Goal: Information Seeking & Learning: Learn about a topic

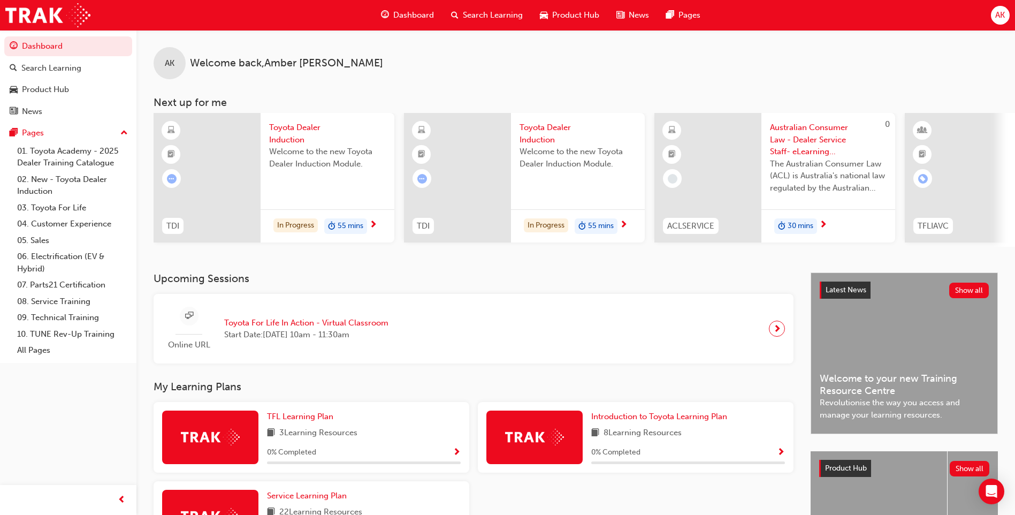
click at [376, 223] on span "next-icon" at bounding box center [373, 225] width 8 height 10
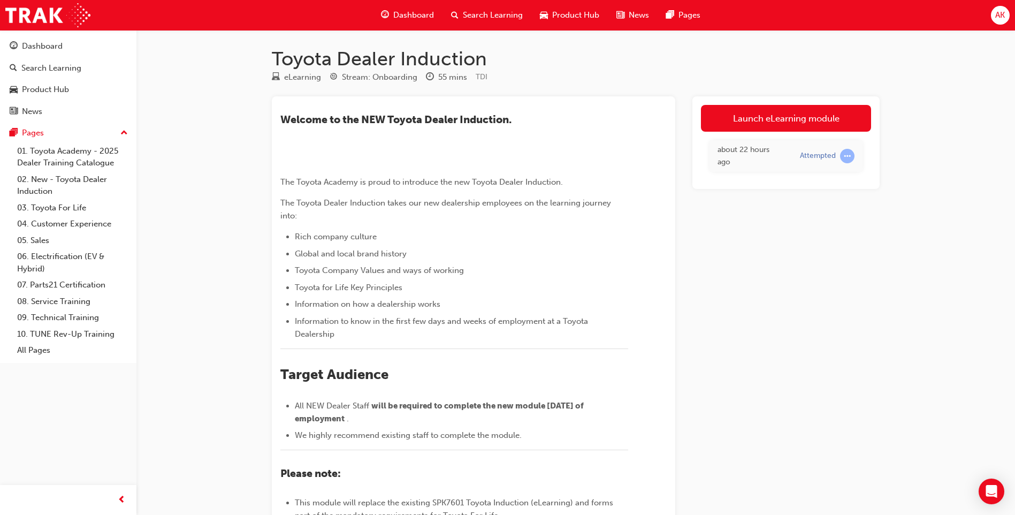
click at [733, 156] on div "about 22 hours ago" at bounding box center [751, 156] width 66 height 24
click at [732, 117] on link "Launch eLearning module" at bounding box center [786, 118] width 170 height 27
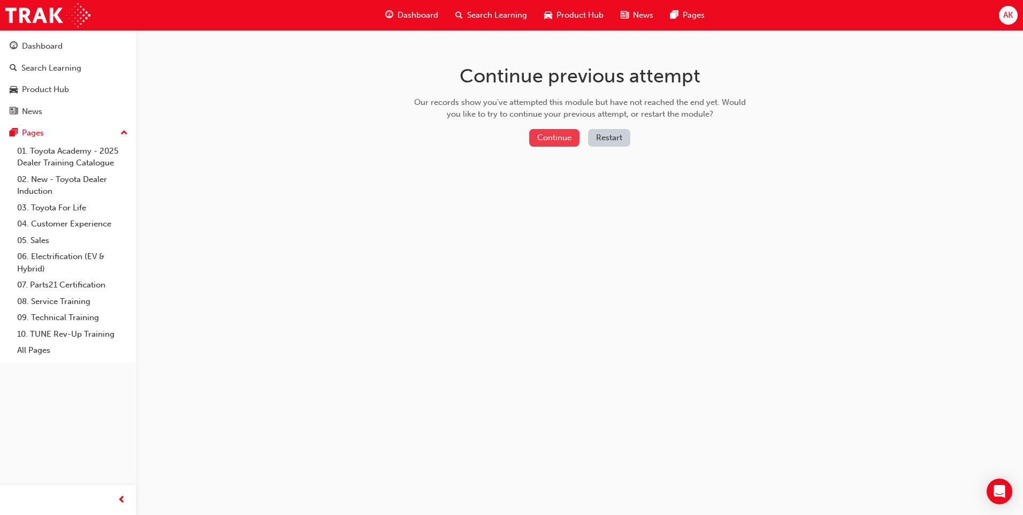
click at [546, 132] on button "Continue" at bounding box center [554, 138] width 50 height 18
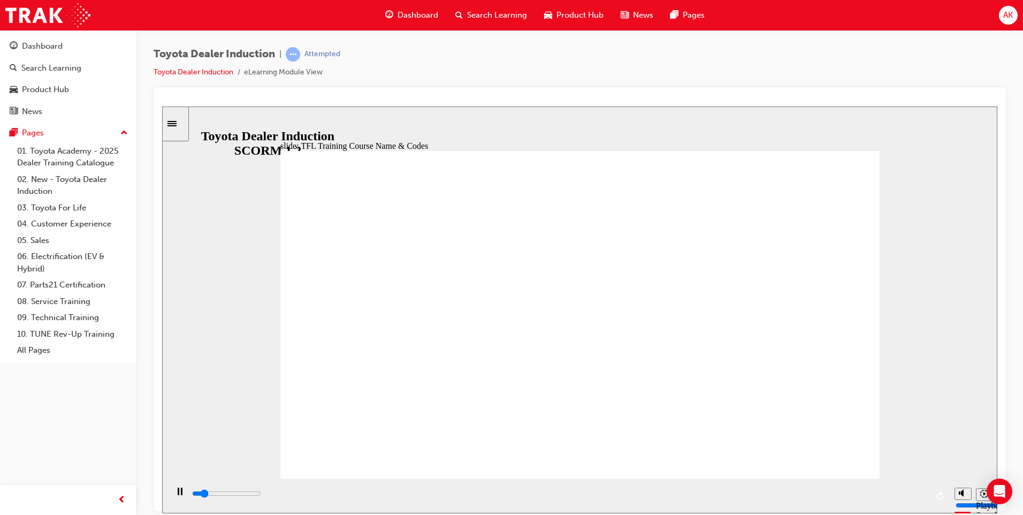
drag, startPoint x: 311, startPoint y: 495, endPoint x: 556, endPoint y: 490, distance: 244.6
click at [543, 491] on div "playback controls" at bounding box center [559, 494] width 737 height 12
click at [908, 490] on div "playback controls" at bounding box center [559, 494] width 737 height 12
click at [920, 490] on div "playback controls" at bounding box center [559, 496] width 737 height 16
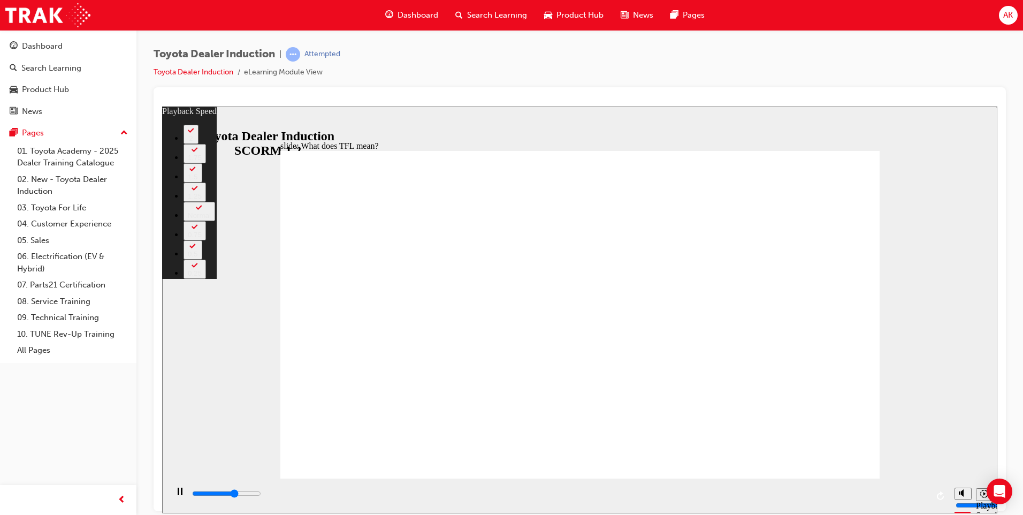
type input "6800"
type input "0"
type input "7000"
type input "0"
type input "7300"
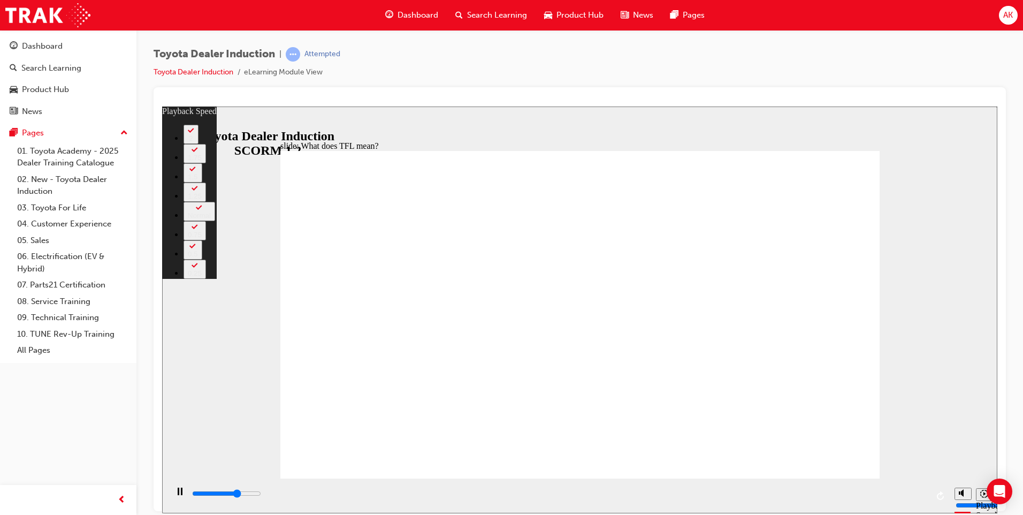
type input "1"
type input "7600"
type input "1"
type input "7800"
type input "1"
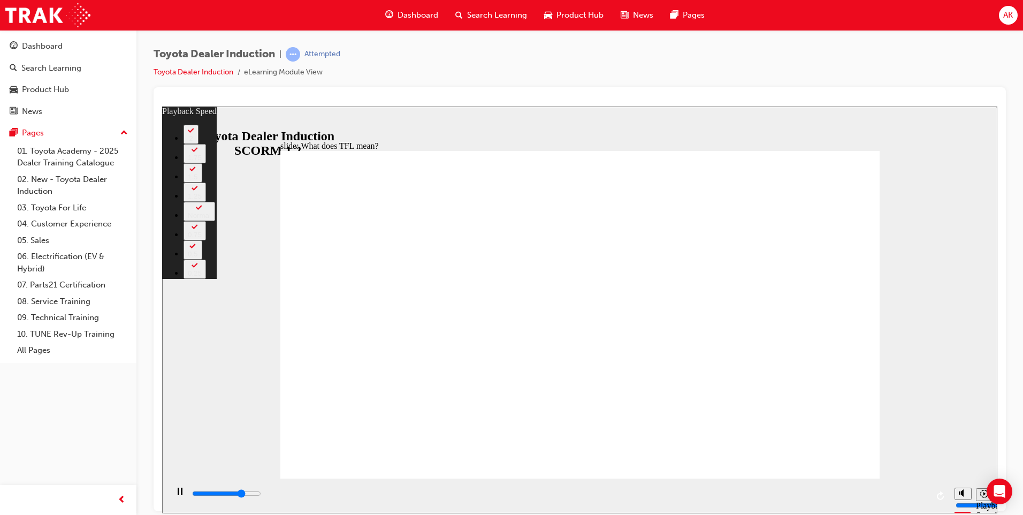
type input "8100"
type input "1"
type input "8300"
type input "2"
type input "8600"
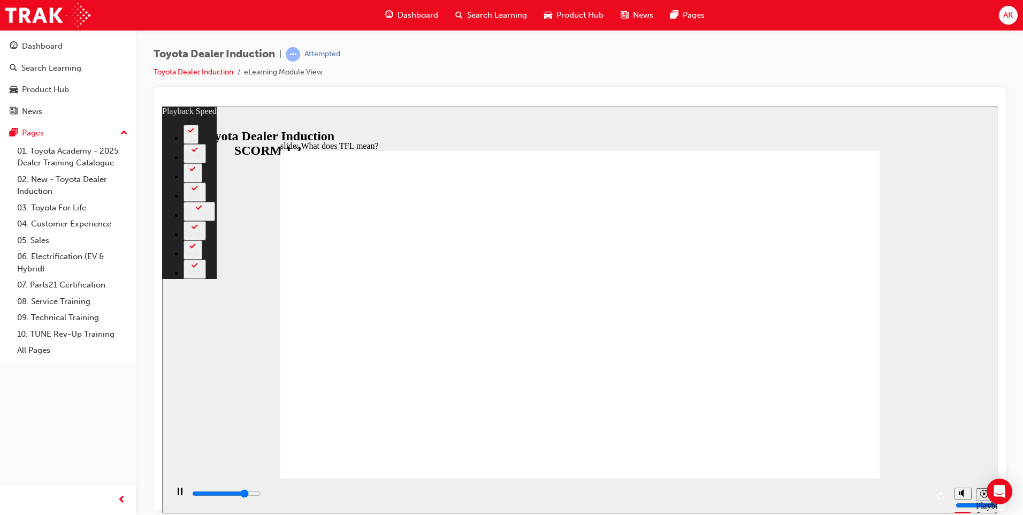
type input "2"
type input "8900"
type input "2"
type input "9200"
type input "2"
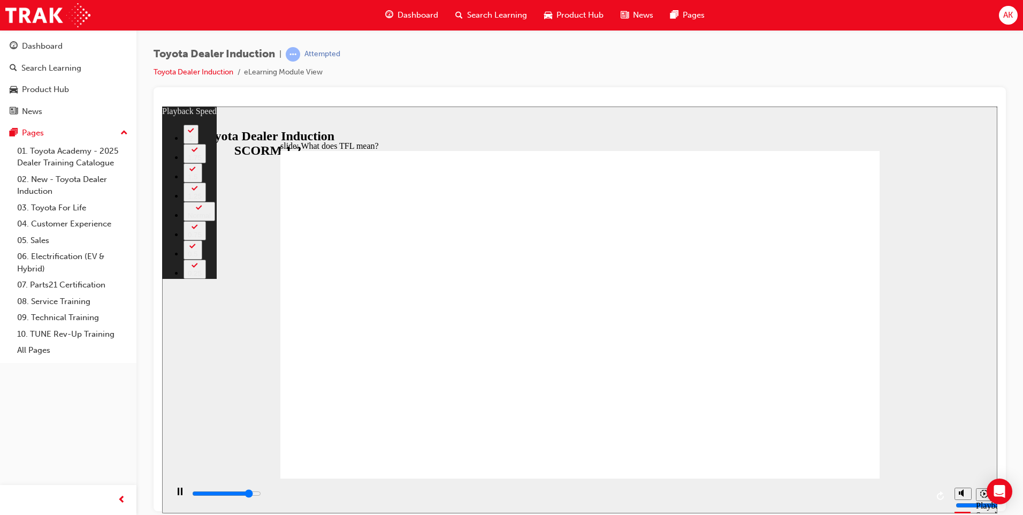
type input "9400"
type input "3"
type input "9700"
type input "3"
type input "9900"
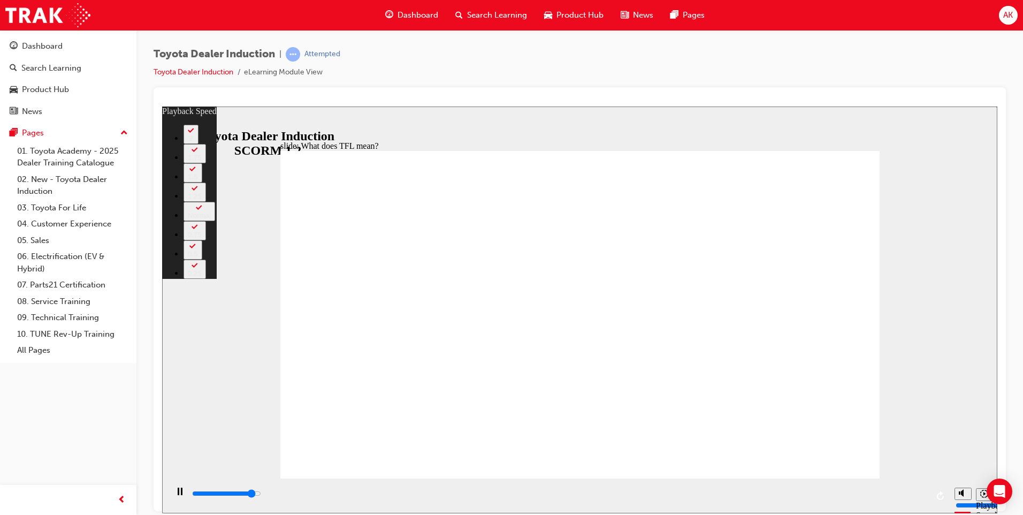
type input "3"
type input "10000"
type input "136"
type input "10100"
type input "136"
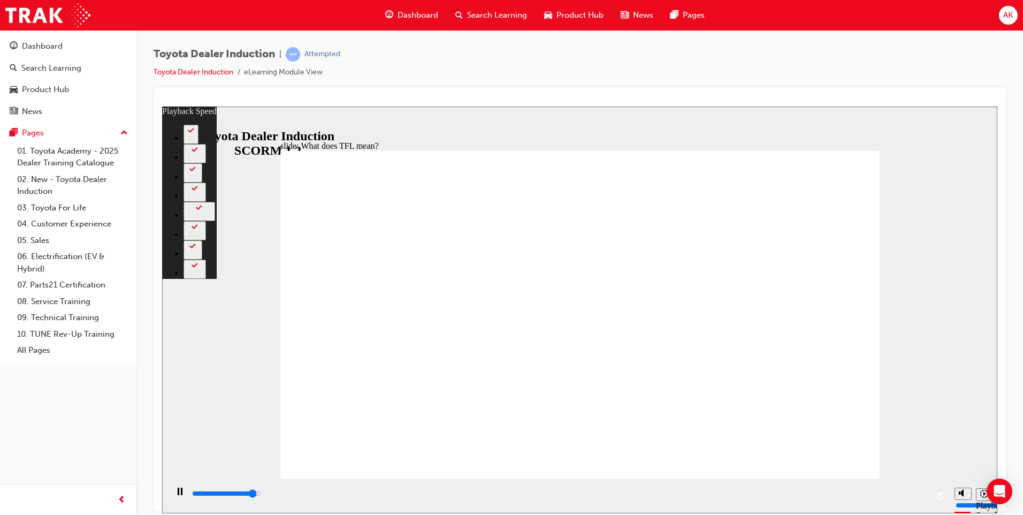
type input "10200"
type input "136"
type input "10400"
type input "136"
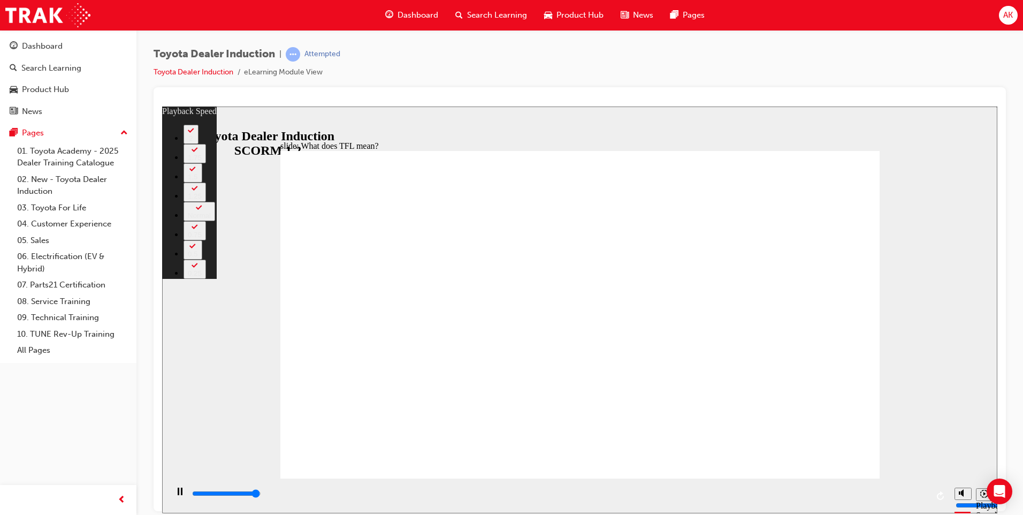
type input "10700"
type input "136"
type input "10800"
type input "139"
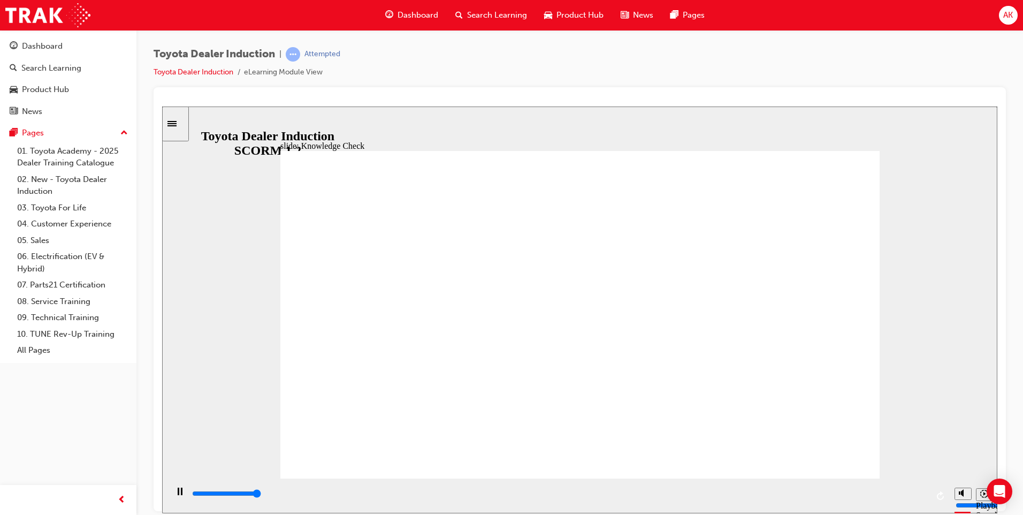
type input "5000"
radio input "true"
type input "1400"
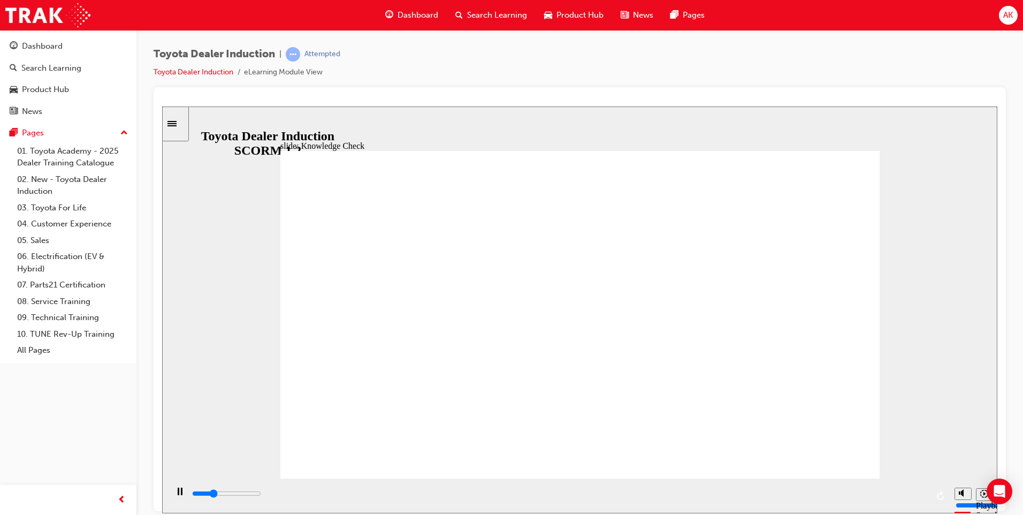
radio input "true"
click at [261, 495] on input "slide progress" at bounding box center [226, 493] width 69 height 9
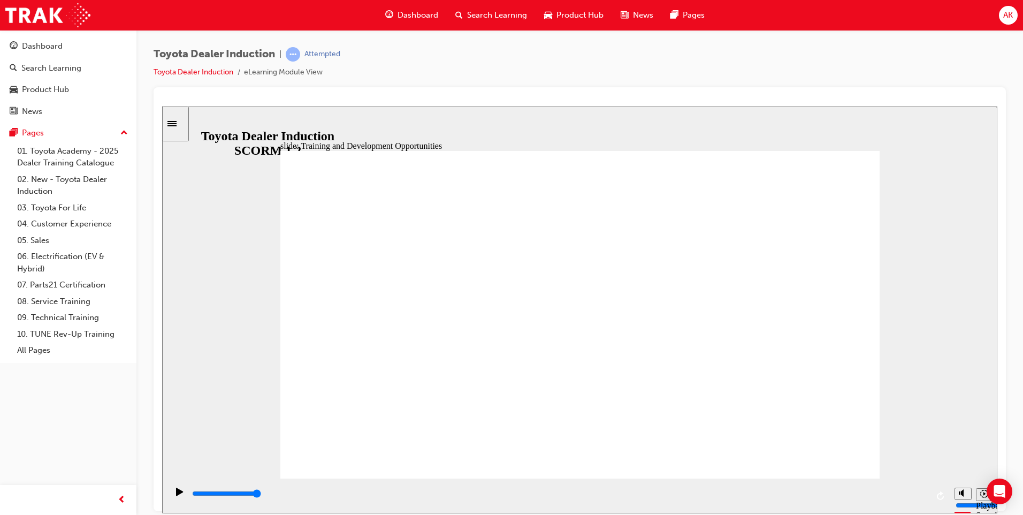
drag, startPoint x: 465, startPoint y: 332, endPoint x: 353, endPoint y: 283, distance: 122.2
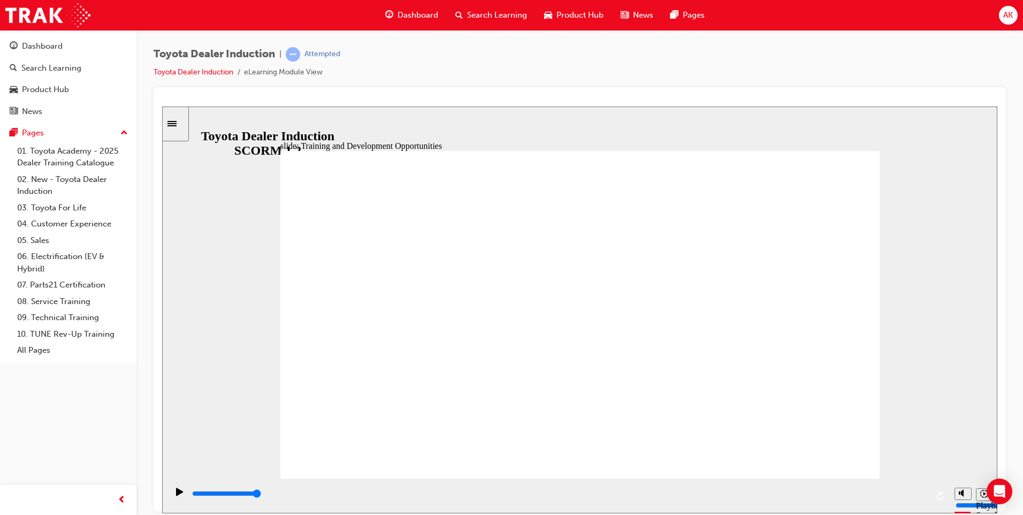
drag, startPoint x: 326, startPoint y: 252, endPoint x: 465, endPoint y: 301, distance: 147.6
drag, startPoint x: 479, startPoint y: 305, endPoint x: 446, endPoint y: 304, distance: 32.7
drag, startPoint x: 448, startPoint y: 311, endPoint x: 351, endPoint y: 303, distance: 97.2
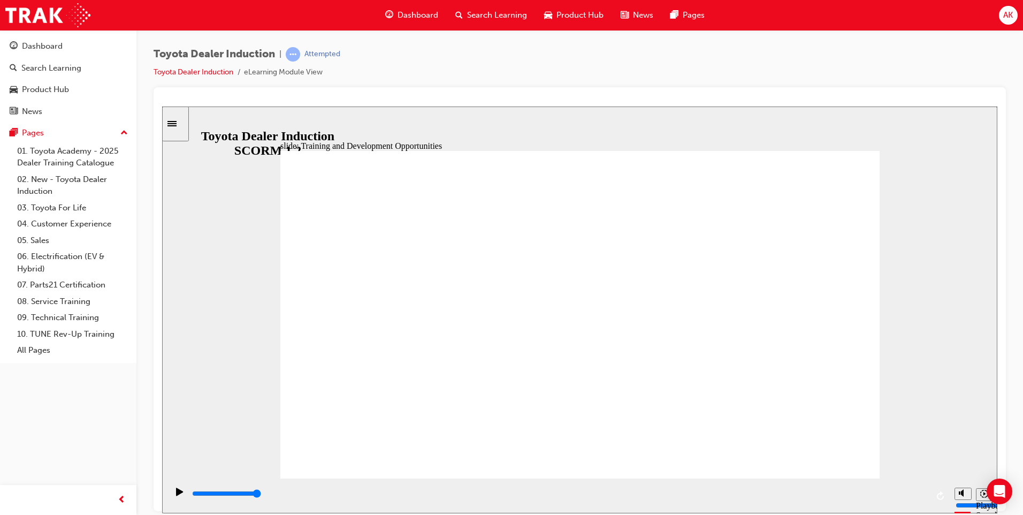
drag, startPoint x: 516, startPoint y: 307, endPoint x: 477, endPoint y: 330, distance: 45.3
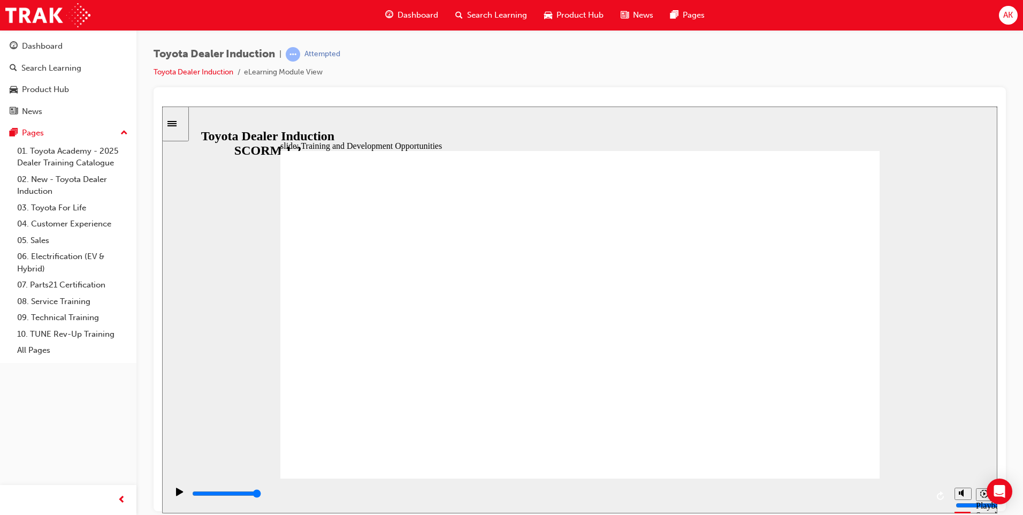
drag, startPoint x: 580, startPoint y: 301, endPoint x: 542, endPoint y: 315, distance: 40.0
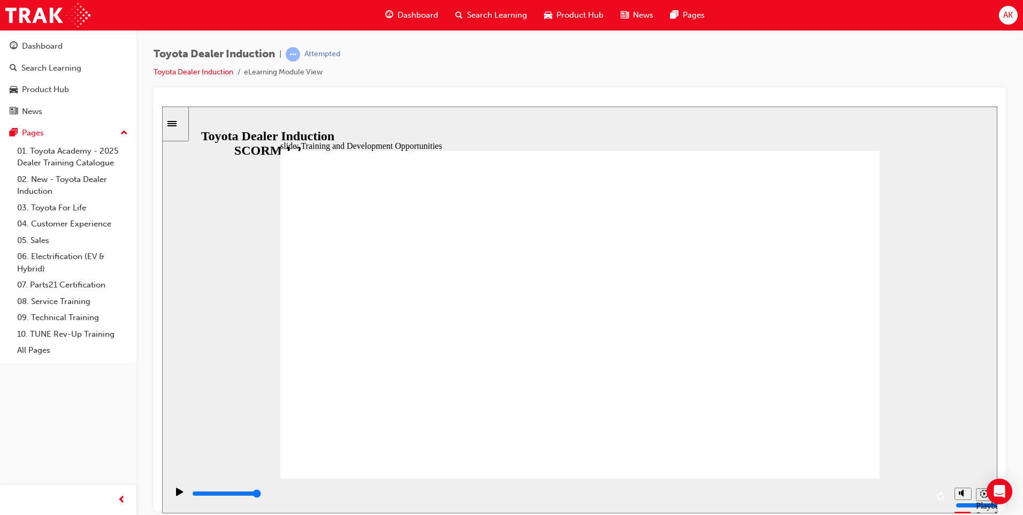
drag, startPoint x: 366, startPoint y: 363, endPoint x: 383, endPoint y: 331, distance: 36.6
drag, startPoint x: 383, startPoint y: 331, endPoint x: 383, endPoint y: 317, distance: 13.9
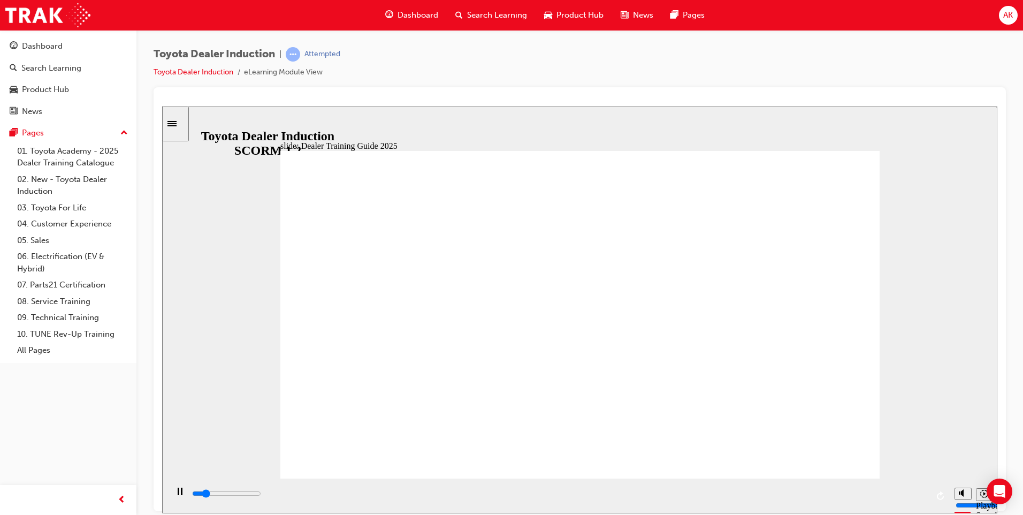
drag, startPoint x: 385, startPoint y: 310, endPoint x: 442, endPoint y: 317, distance: 57.7
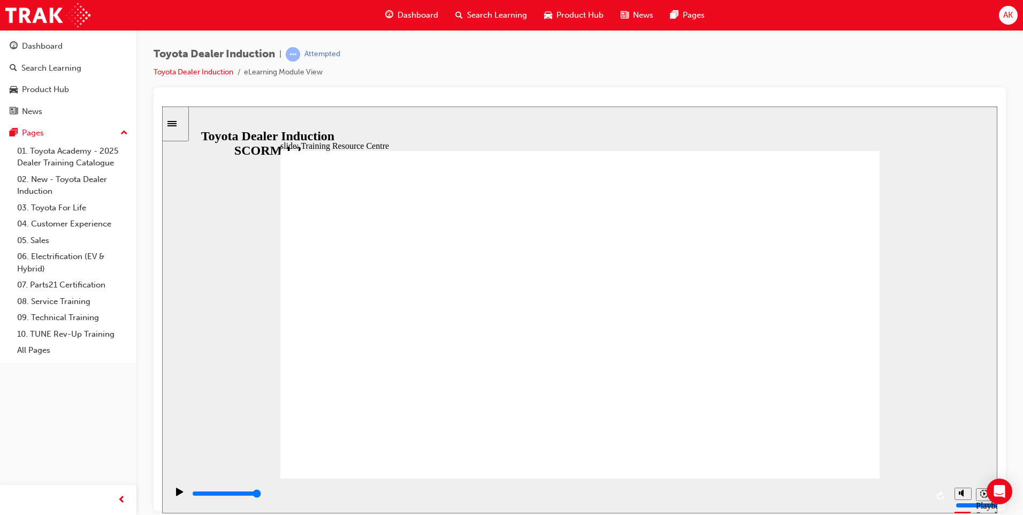
type input "4300"
radio input "true"
drag, startPoint x: 823, startPoint y: 450, endPoint x: 823, endPoint y: 442, distance: 7.5
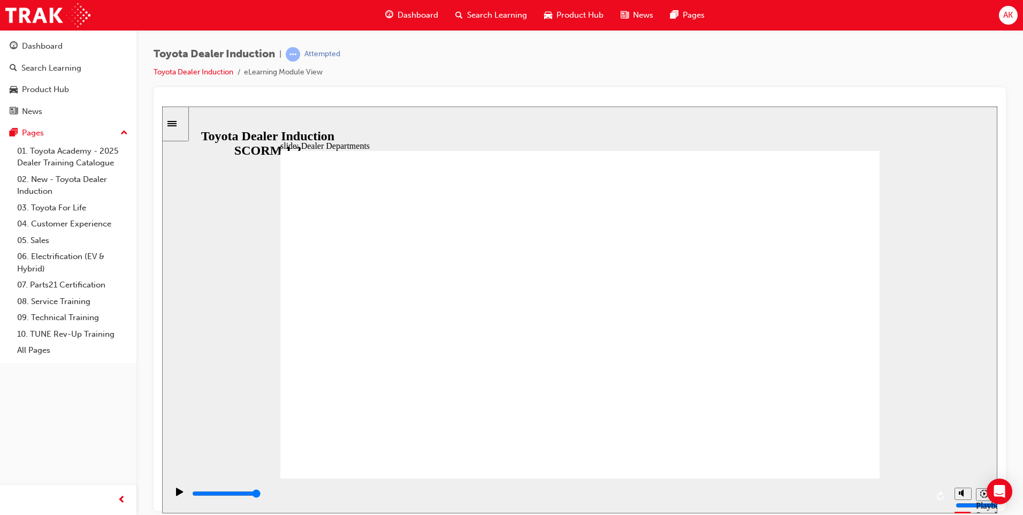
drag, startPoint x: 437, startPoint y: 311, endPoint x: 444, endPoint y: 311, distance: 6.4
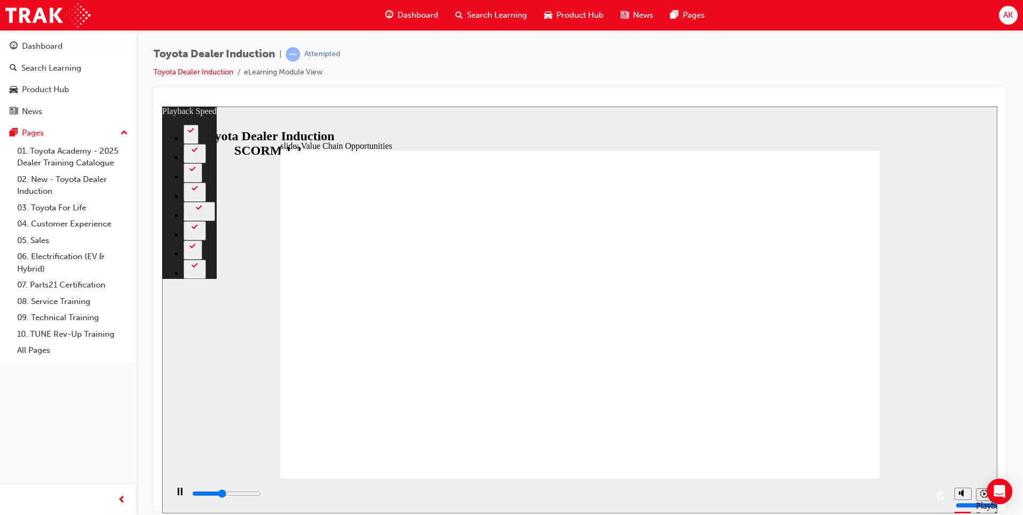
type input "4800"
type input "0"
type input "5100"
type input "0"
type input "5300"
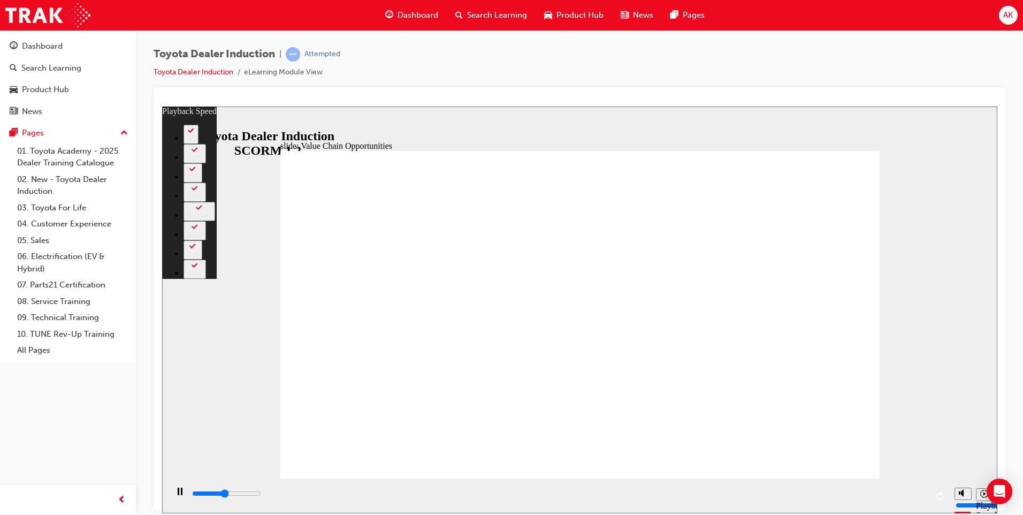
type input "1"
type input "5600"
type input "1"
type input "5900"
type input "1"
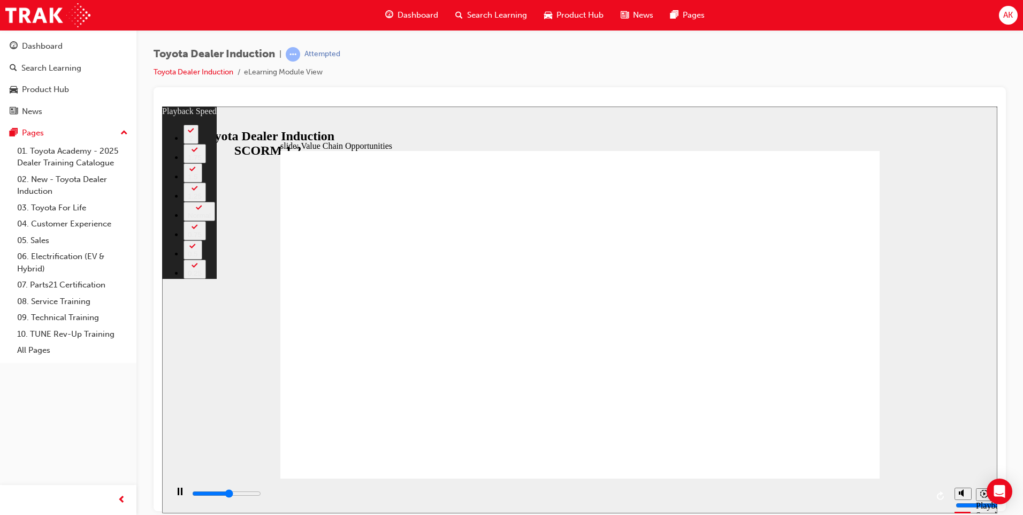
type input "6100"
type input "1"
type input "6400"
type input "2"
type input "6700"
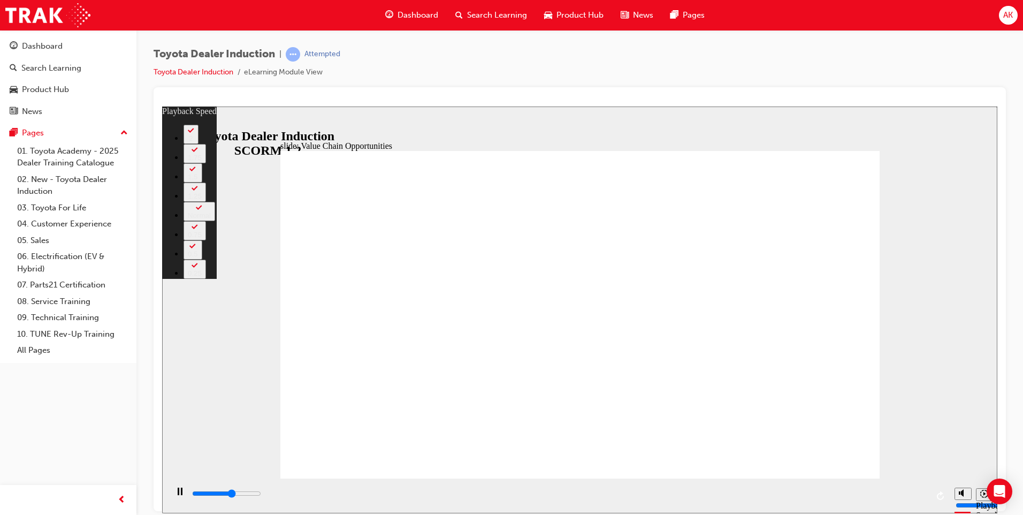
type input "2"
type input "6900"
type input "2"
type input "7200"
type input "2"
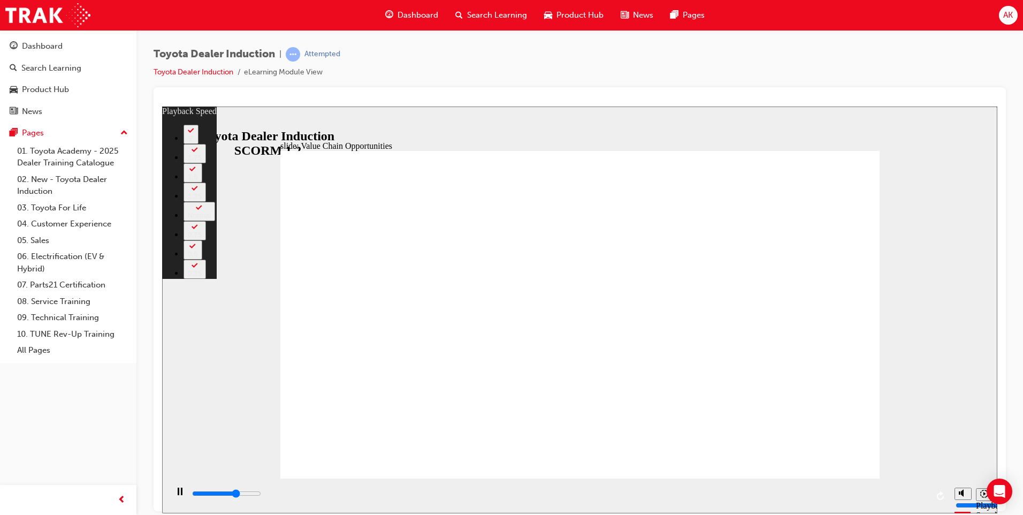
type input "7500"
type input "3"
type input "7700"
type input "3"
type input "8000"
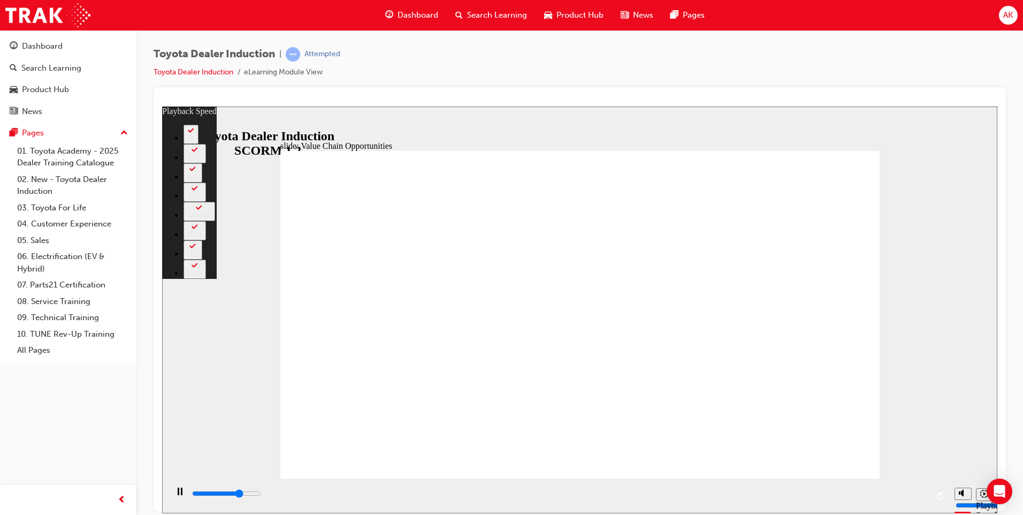
type input "3"
type input "8300"
type input "3"
type input "8500"
type input "4"
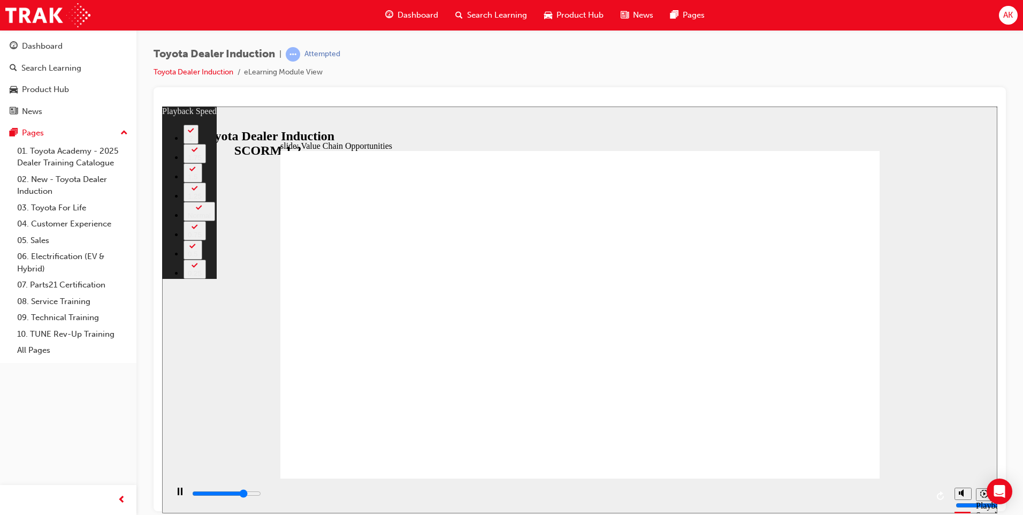
type input "8800"
type input "4"
type input "8800"
type input "4"
type input "9000"
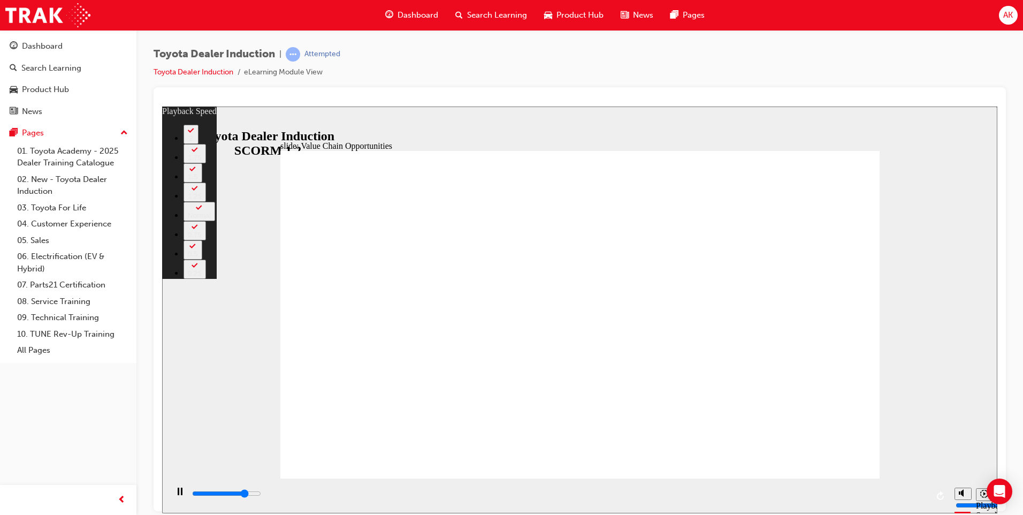
type input "4"
type input "9300"
type input "5"
type input "9600"
type input "5"
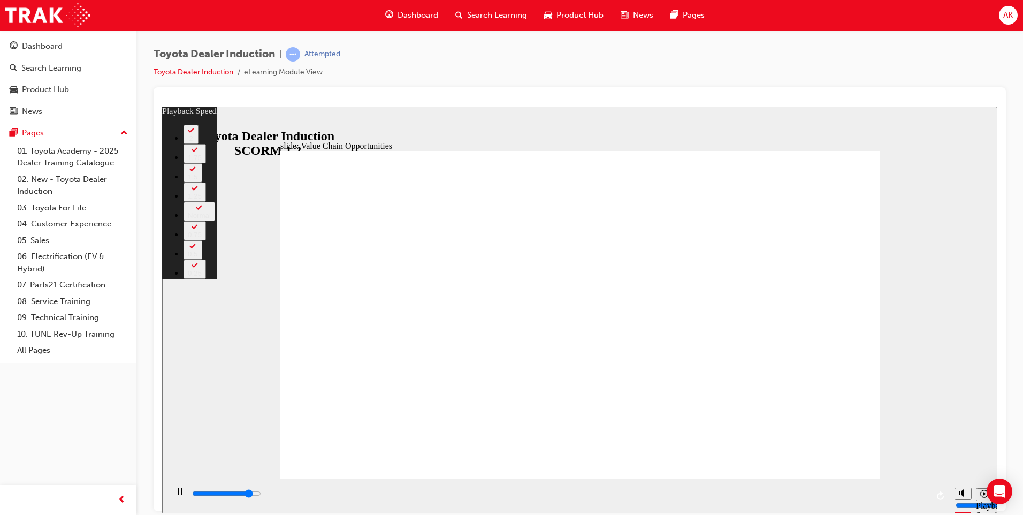
type input "9800"
type input "5"
type input "10100"
type input "5"
type input "10400"
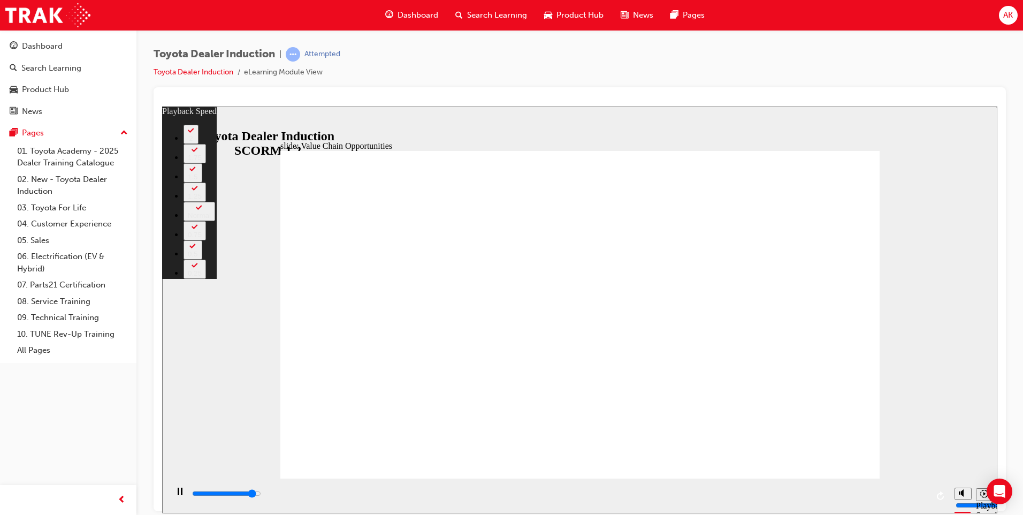
type input "6"
type input "10600"
type input "6"
type input "10900"
type input "6"
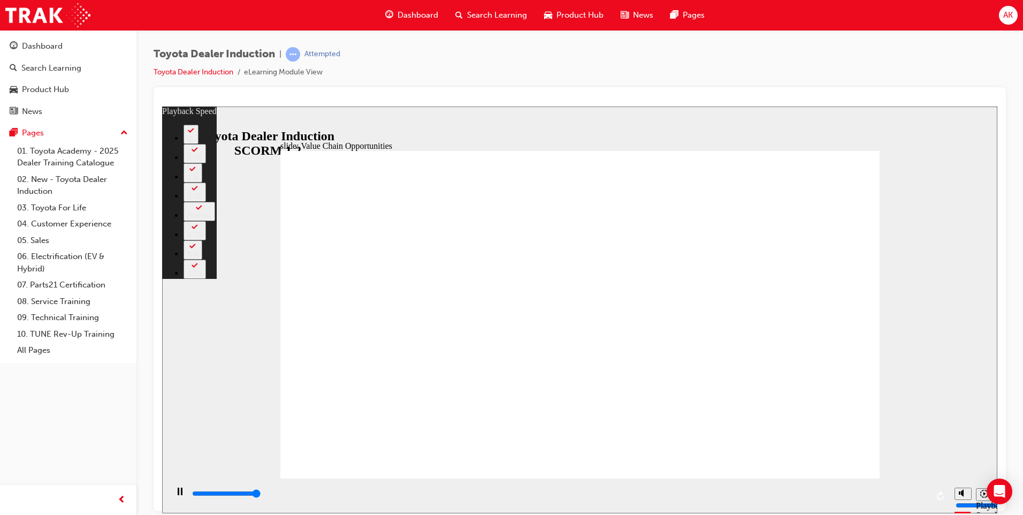
type input "11200"
type input "6"
type input "11300"
type input "64"
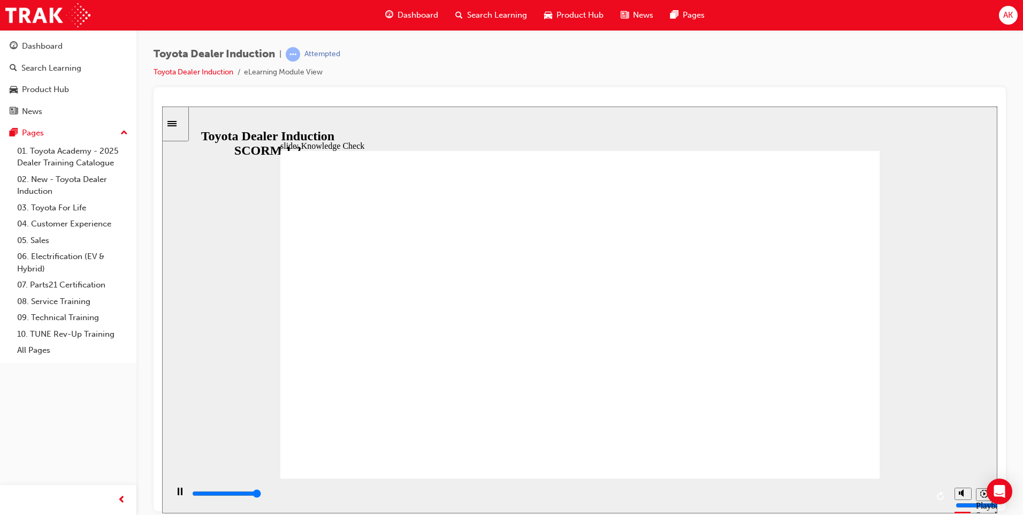
type input "5000"
radio input "true"
type input "5000"
drag, startPoint x: 544, startPoint y: 243, endPoint x: 438, endPoint y: 235, distance: 106.3
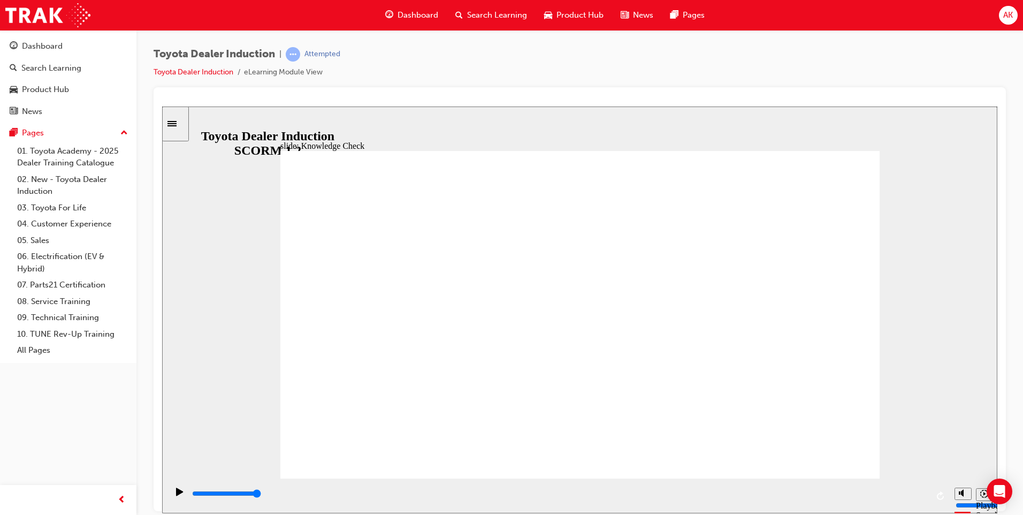
drag, startPoint x: 418, startPoint y: 227, endPoint x: 477, endPoint y: 227, distance: 58.3
radio input "true"
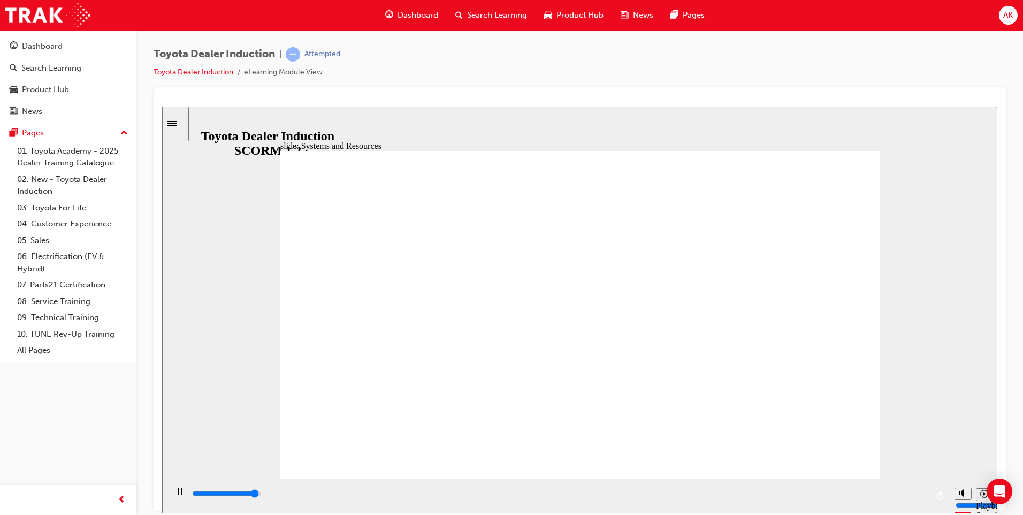
drag, startPoint x: 618, startPoint y: 252, endPoint x: 581, endPoint y: 283, distance: 47.9
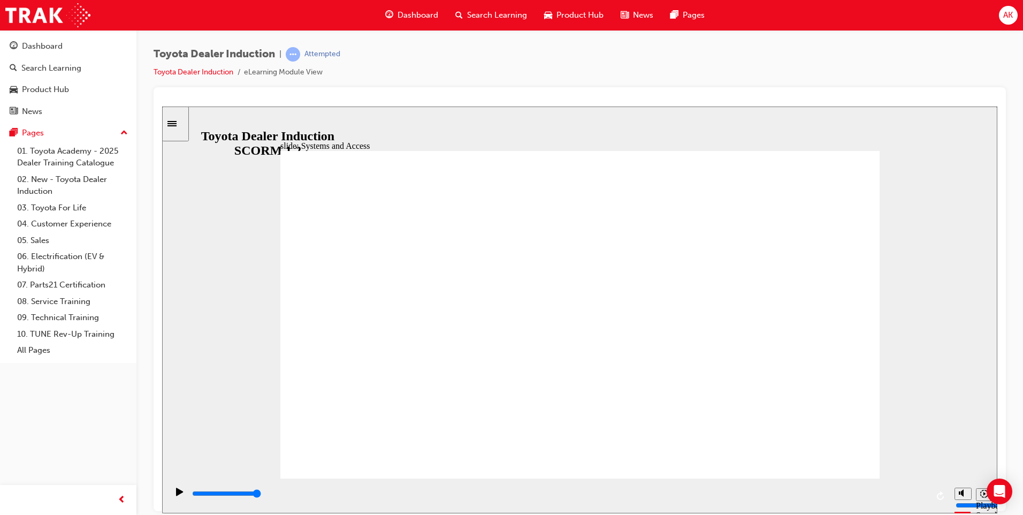
drag, startPoint x: 570, startPoint y: 278, endPoint x: 624, endPoint y: 289, distance: 54.6
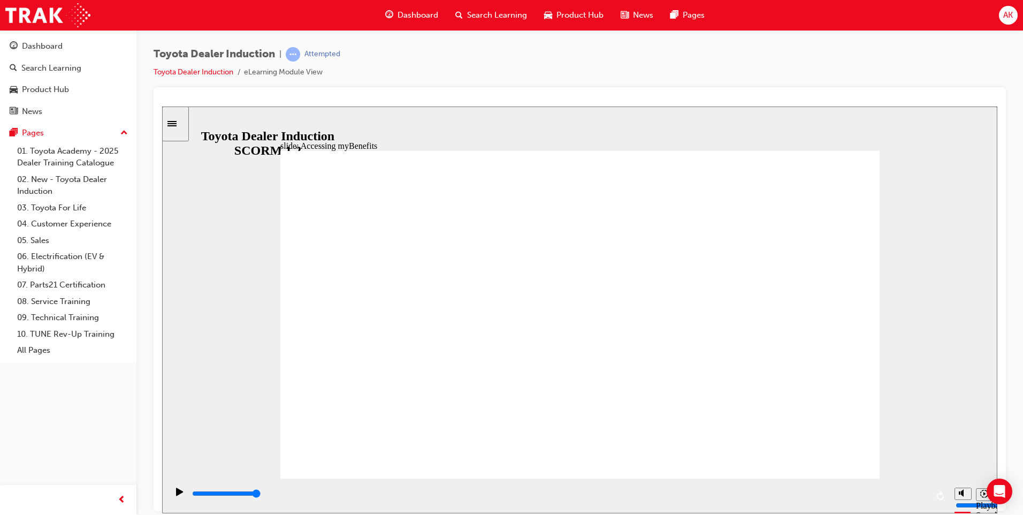
type input "5000"
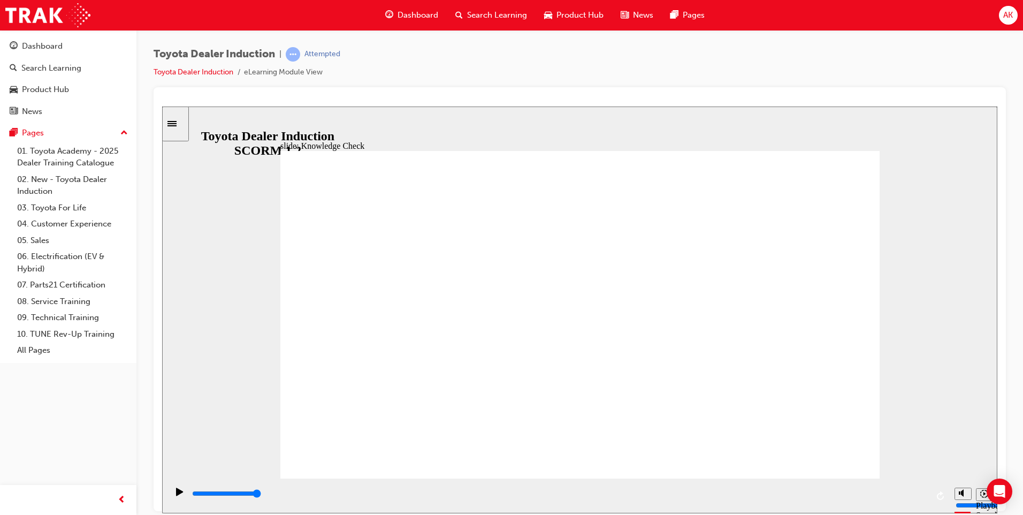
type input "t"
type input "to"
type input "toy"
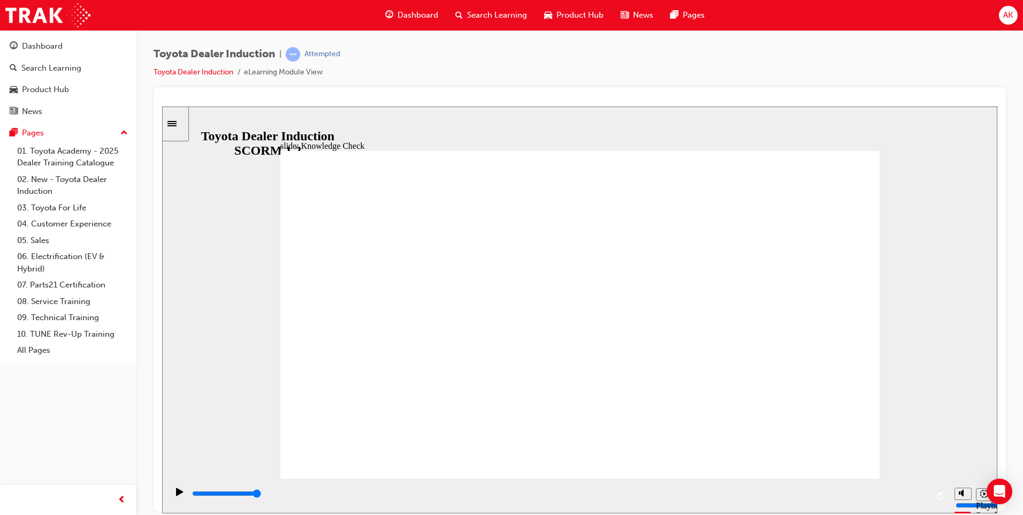
type input "toy"
type input "toyo"
type input "toyot"
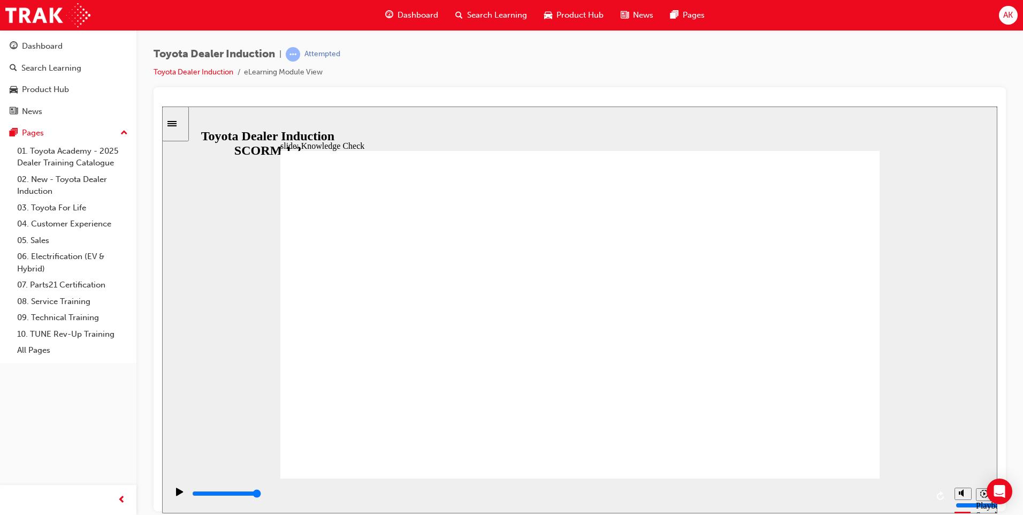
type input "toyota"
type input "toyota e"
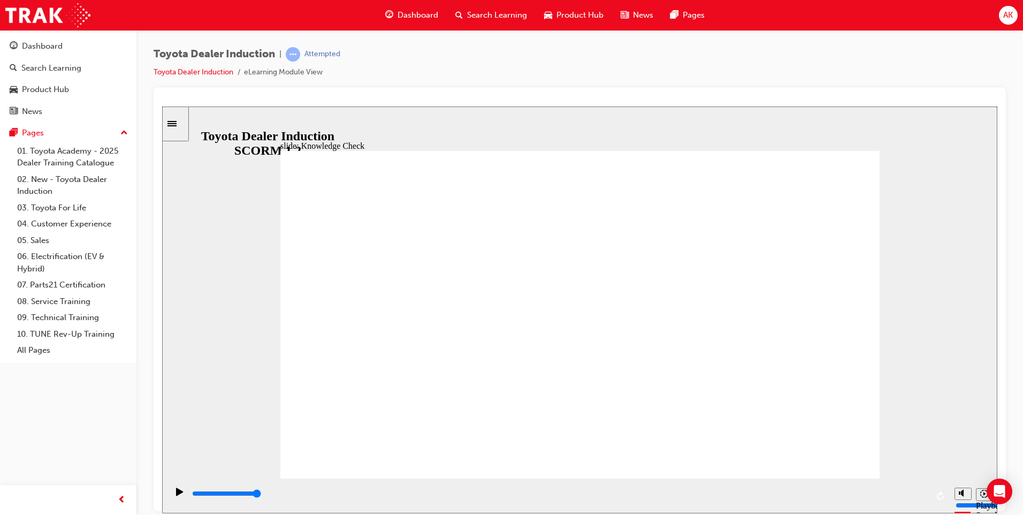
type input "toyota e"
type input "toyota en"
type input "toyota eng"
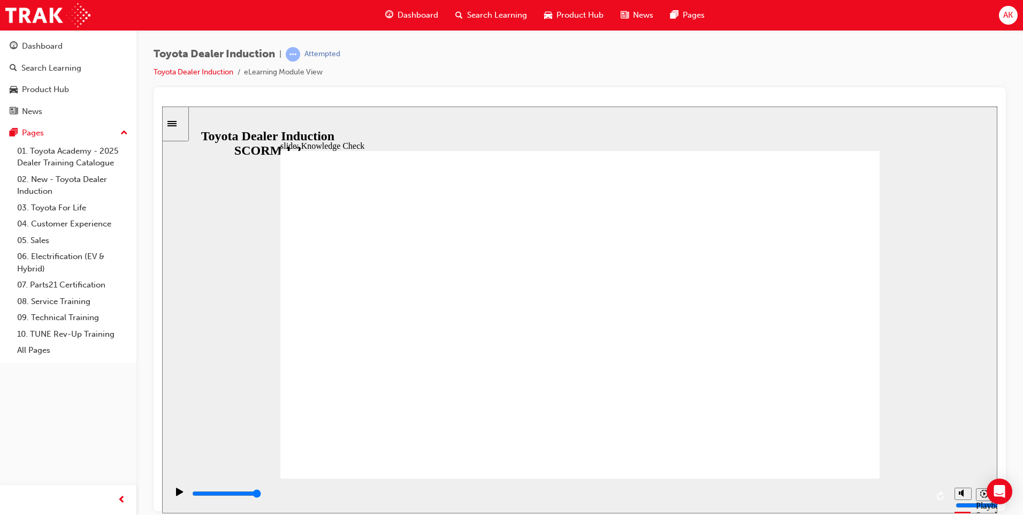
type input "toyota enga"
type input "toyota engag"
type input "toyota engage"
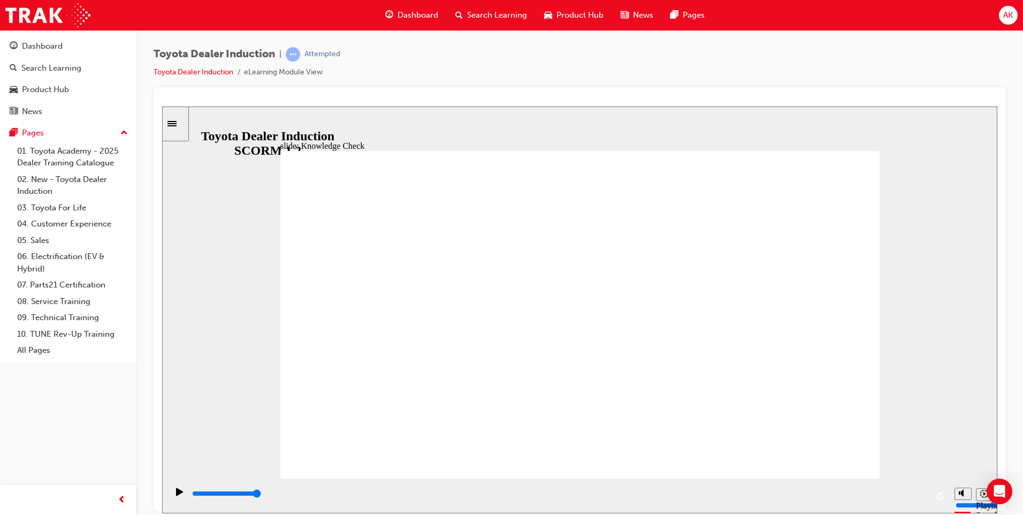
type input "toyota engage"
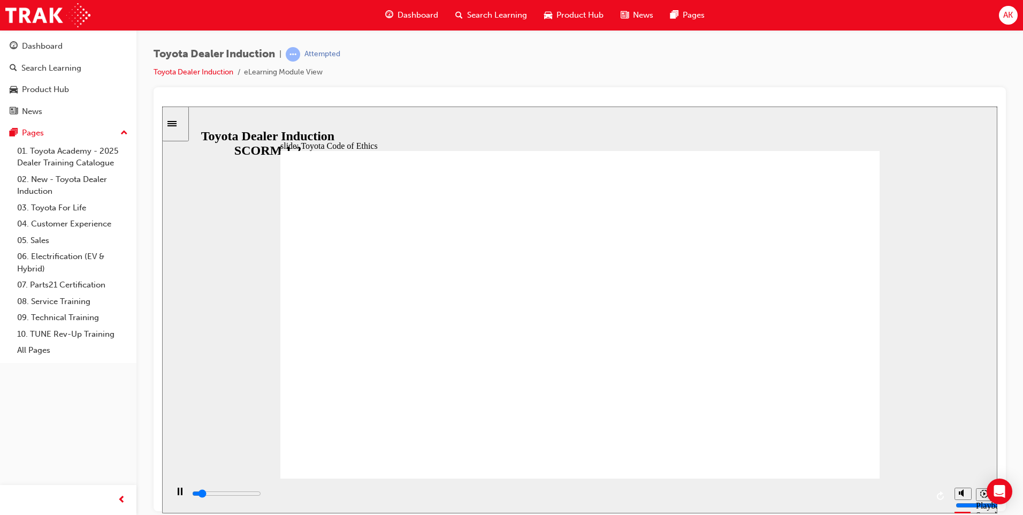
drag, startPoint x: 563, startPoint y: 285, endPoint x: 486, endPoint y: 315, distance: 82.9
drag, startPoint x: 764, startPoint y: 344, endPoint x: 760, endPoint y: 351, distance: 8.2
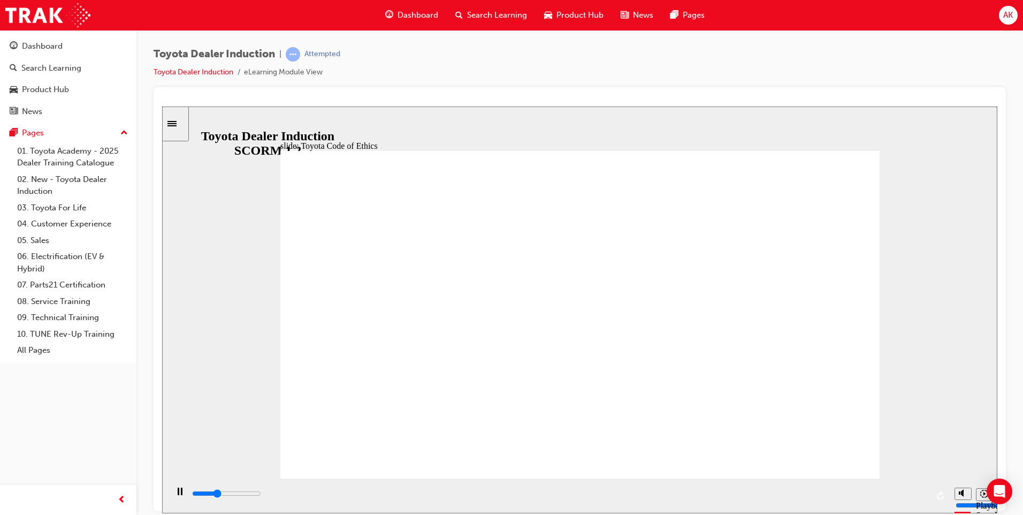
type input "26000"
